Goal: Task Accomplishment & Management: Manage account settings

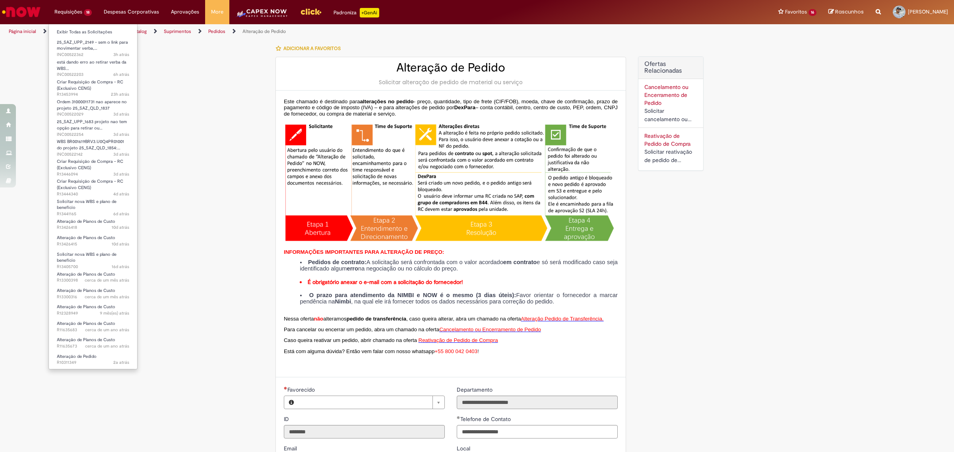
type input "**********"
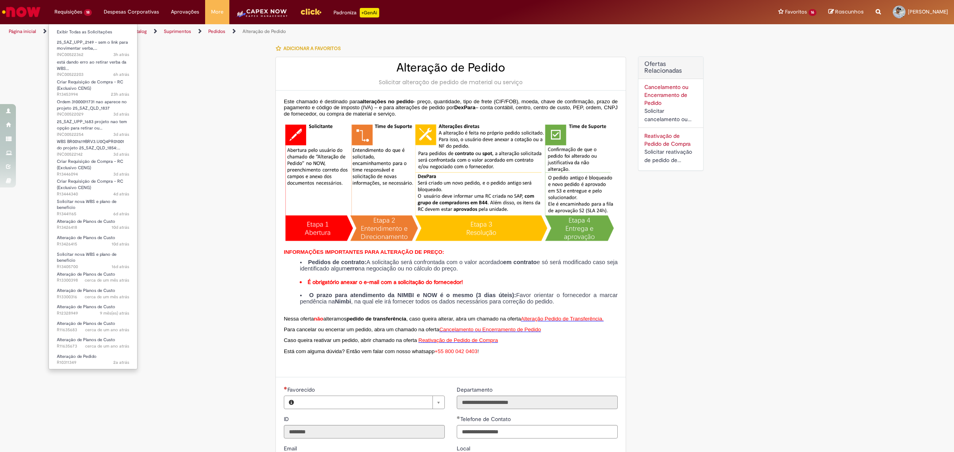
type input "**********"
click at [97, 37] on li "25_SAZ_UPP_2149 - sem o link para movimentar verba,… 3h atrás 3 horas atrás INC…" at bounding box center [93, 46] width 88 height 19
click at [97, 33] on link "Exibir Todas as Solicitações" at bounding box center [93, 32] width 88 height 9
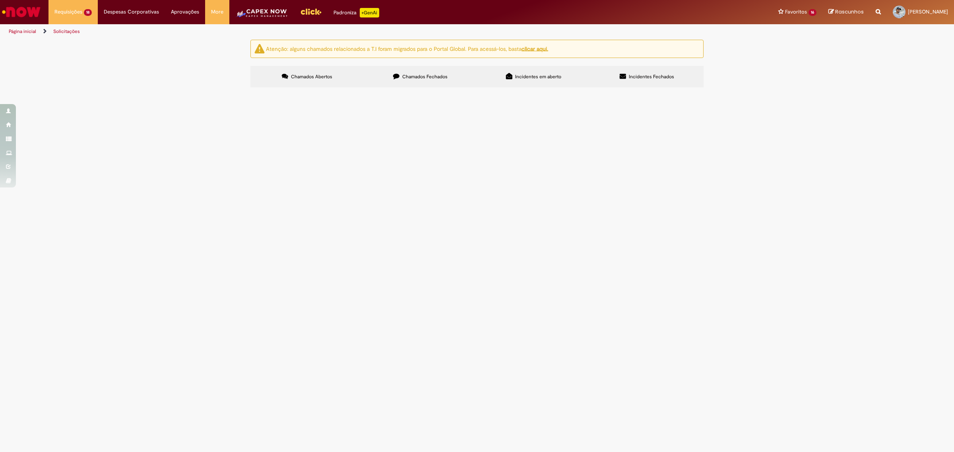
click at [563, 76] on label "Incidentes em aberto" at bounding box center [533, 76] width 113 height 21
click at [0, 0] on span "Ordem 31000011731 nao aparece no projeto 25_SAZ_QLD_1837" at bounding box center [0, 0] width 0 height 0
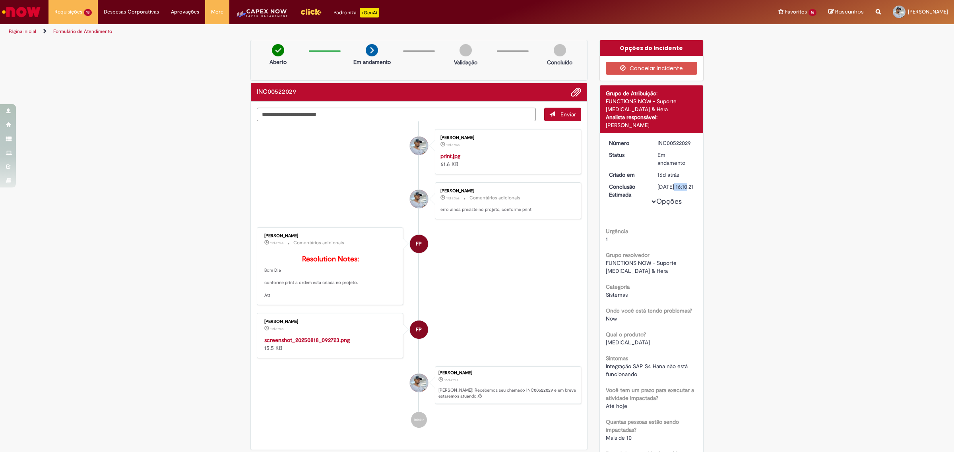
drag, startPoint x: 671, startPoint y: 185, endPoint x: 648, endPoint y: 187, distance: 23.1
click at [652, 187] on dd "[DATE] 16:10:21" at bounding box center [676, 187] width 49 height 8
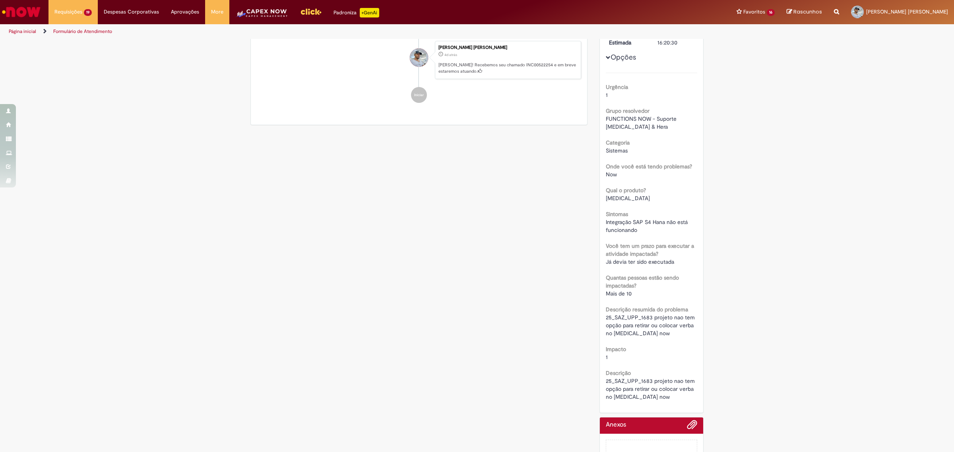
scroll to position [161, 0]
drag, startPoint x: 647, startPoint y: 315, endPoint x: 640, endPoint y: 315, distance: 6.8
click at [640, 315] on span "25_SAZ_UPP_1683 projeto nao tem opção para retirar ou colocar verba no [MEDICAL…" at bounding box center [651, 324] width 91 height 23
drag, startPoint x: 666, startPoint y: 314, endPoint x: 644, endPoint y: 315, distance: 21.5
click at [644, 315] on span "25_SAZ_UPP_1683 projeto nao tem opção para retirar ou colocar verba no [MEDICAL…" at bounding box center [651, 324] width 91 height 23
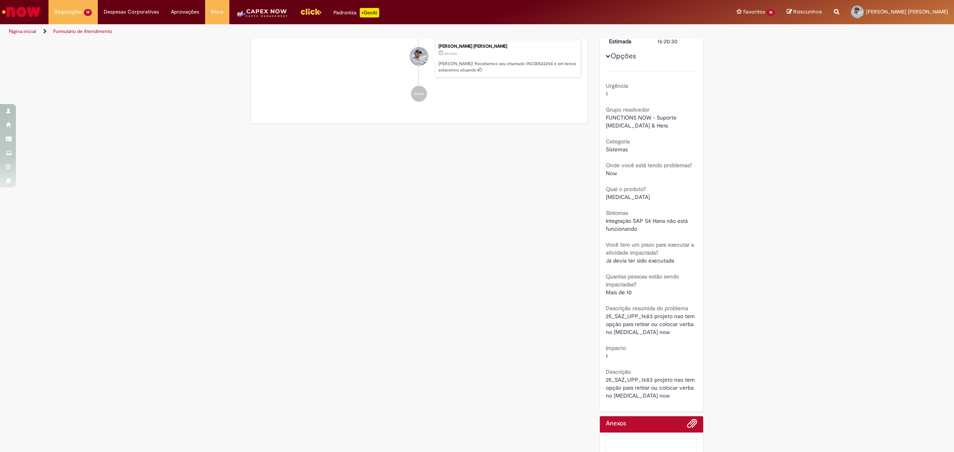
click at [668, 340] on div "Urgência 1 Grupo resolvedor FUNCTIONS NOW - Suporte Capex & Hera Categoria Sist…" at bounding box center [652, 236] width 92 height 328
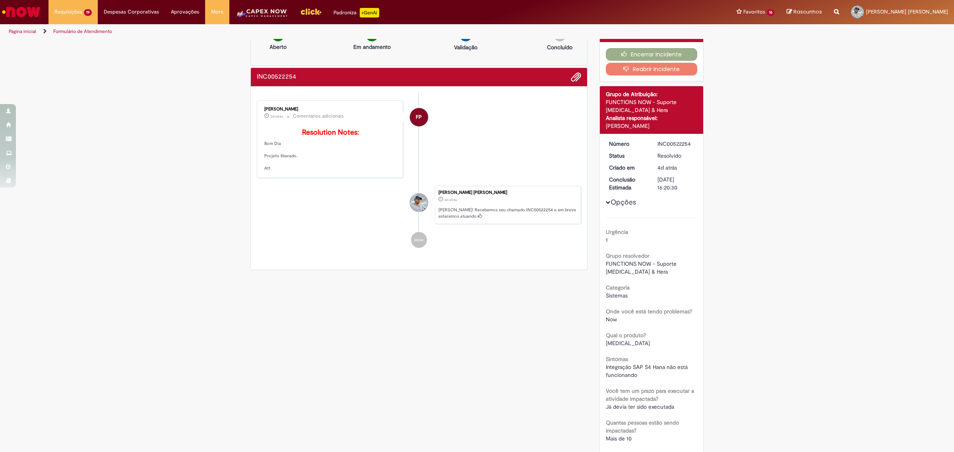
scroll to position [0, 0]
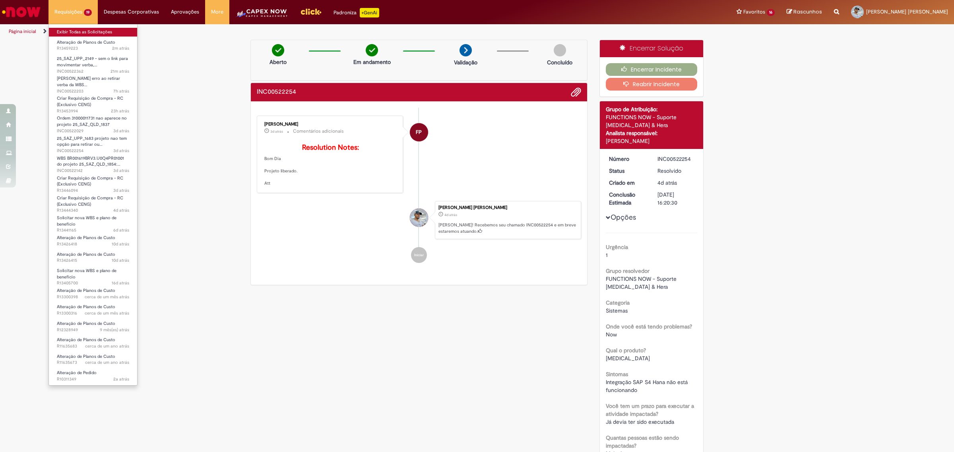
click at [81, 30] on link "Exibir Todas as Solicitações" at bounding box center [93, 32] width 88 height 9
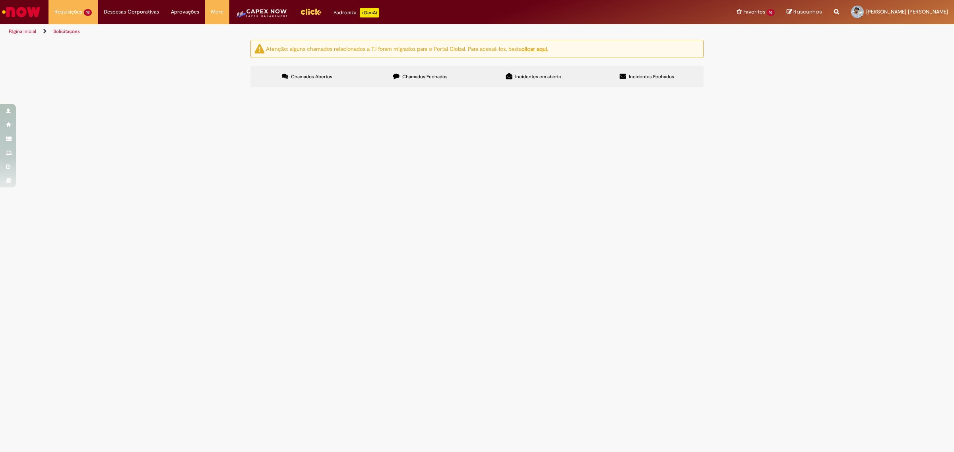
click at [553, 83] on label "Incidentes em aberto" at bounding box center [533, 76] width 113 height 21
click at [637, 74] on span "Incidentes Fechados" at bounding box center [651, 77] width 45 height 6
click at [0, 0] on span "está dando erro ao retirar verba da WBS BR001601BR11.U0U3PR01007, projeto 25_SA…" at bounding box center [0, 0] width 0 height 0
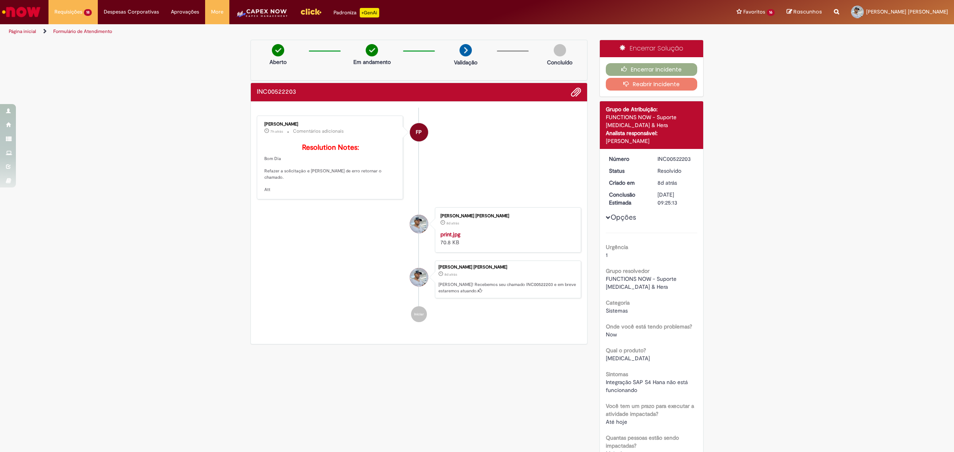
click at [650, 86] on button "Reabrir Incidente" at bounding box center [652, 84] width 92 height 13
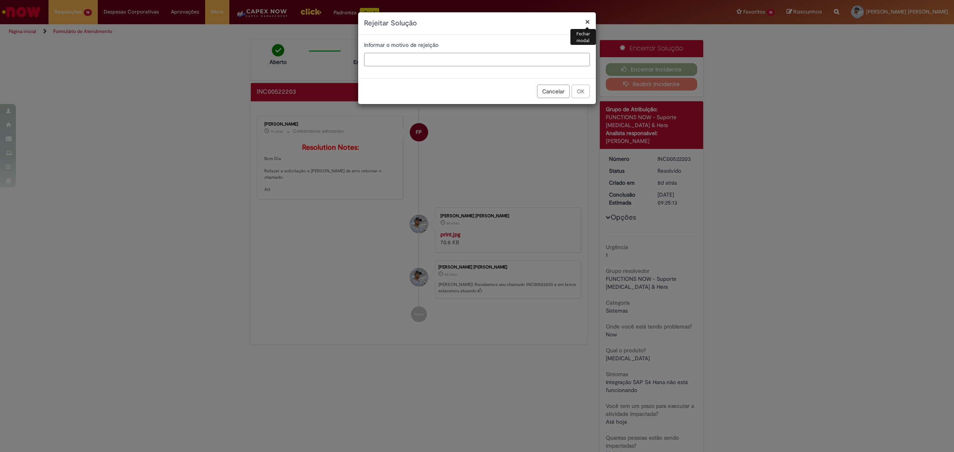
click at [455, 60] on div "Informar o motivo de rejeição" at bounding box center [477, 56] width 238 height 43
type input "**********"
